Goal: Browse casually: Explore the website without a specific task or goal

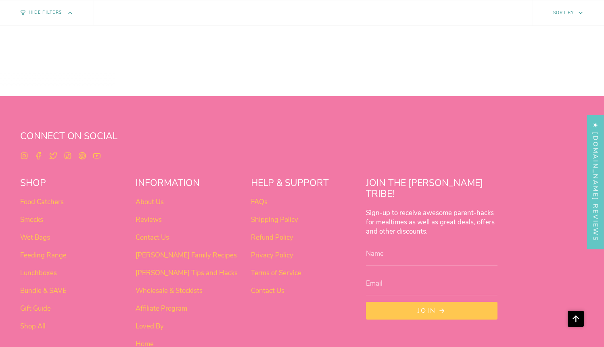
scroll to position [640, 0]
